Goal: Task Accomplishment & Management: Complete application form

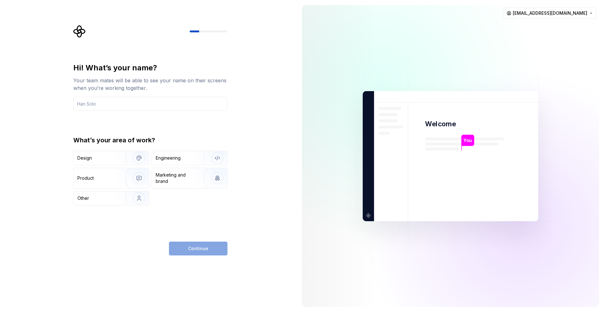
click at [236, 48] on div "Hi! What’s your name? Your team mates will be able to see your name on their sc…" at bounding box center [148, 156] width 297 height 312
